Goal: Find specific page/section: Find specific page/section

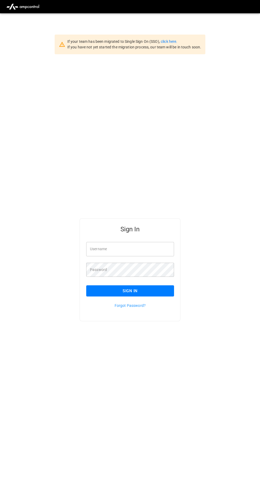
click at [153, 256] on input "Username" at bounding box center [130, 249] width 88 height 14
type input "**********"
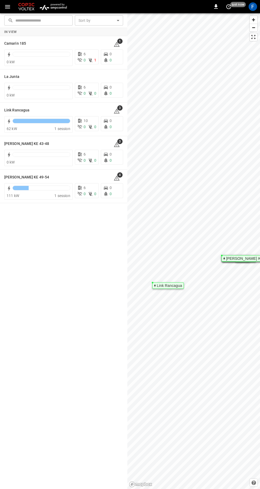
click at [38, 176] on h6 "[PERSON_NAME] KE 49-54" at bounding box center [26, 177] width 45 height 6
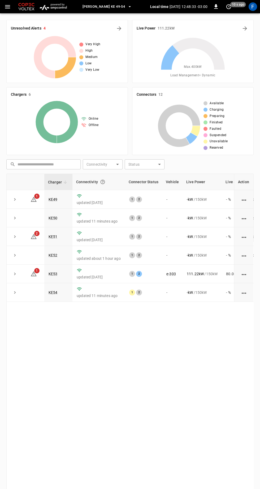
click at [51, 273] on link "KE53" at bounding box center [53, 274] width 9 height 4
click at [55, 273] on link "KE53" at bounding box center [53, 274] width 9 height 4
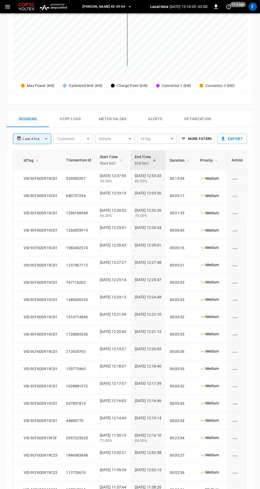
scroll to position [0, 95]
